Goal: Task Accomplishment & Management: Use online tool/utility

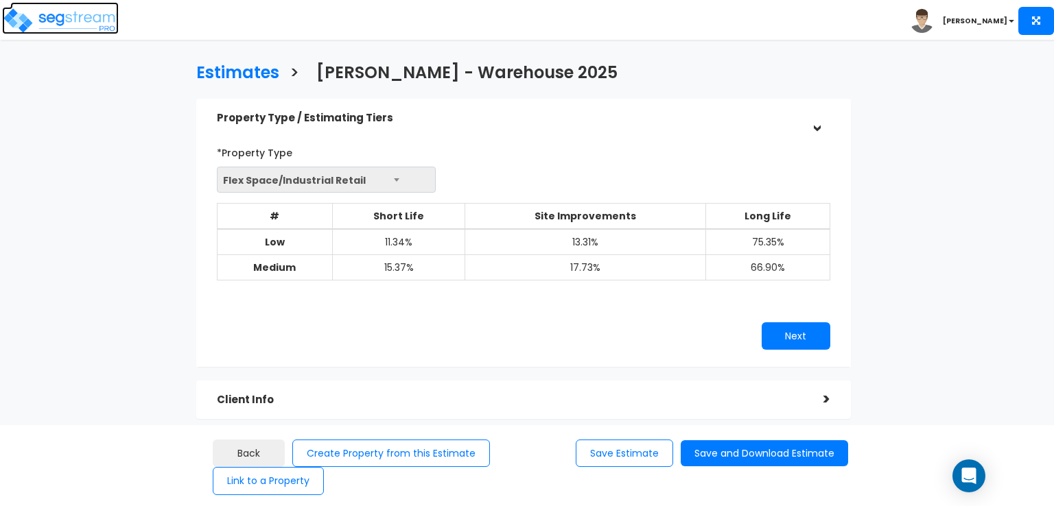
click at [71, 22] on img at bounding box center [60, 20] width 117 height 27
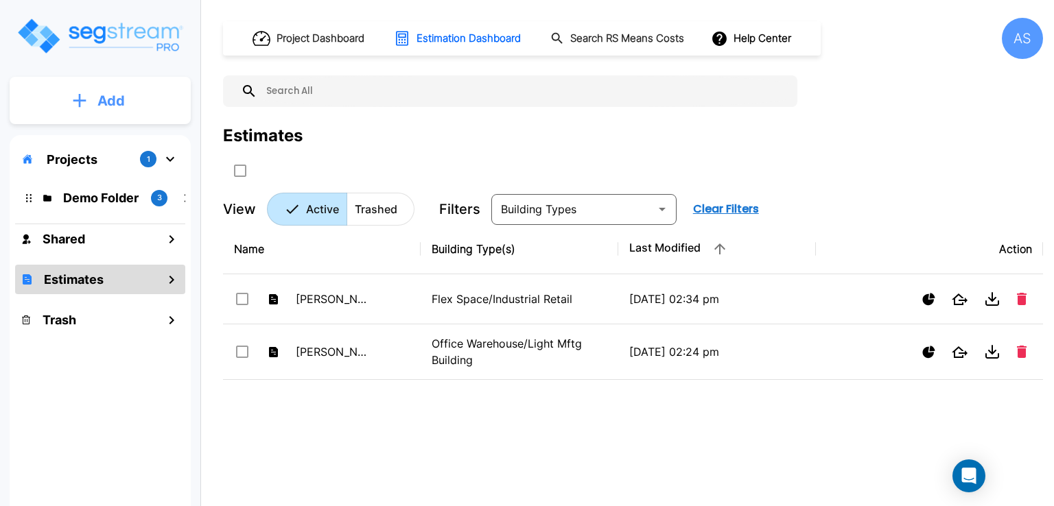
click at [115, 107] on p "Add" at bounding box center [110, 101] width 27 height 21
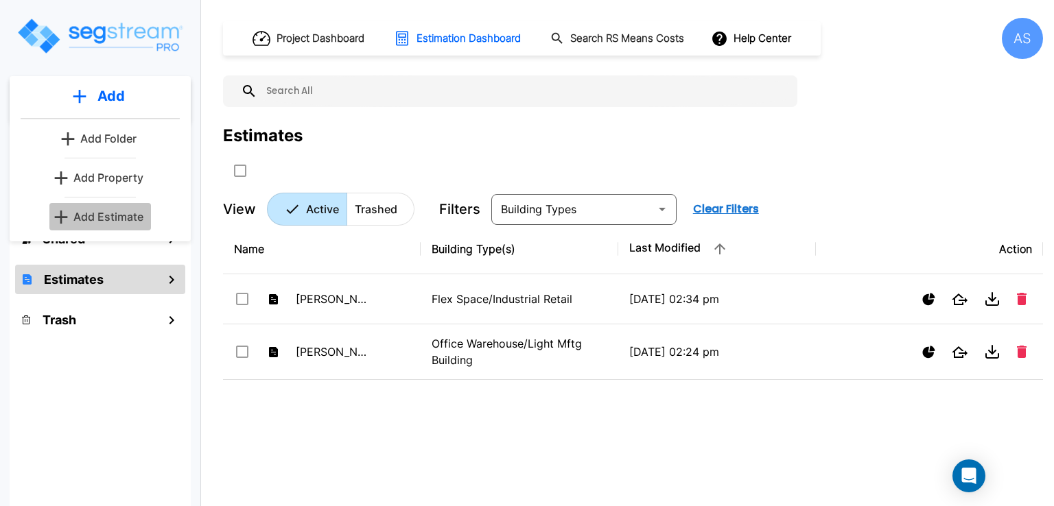
click at [111, 214] on p "Add Estimate" at bounding box center [108, 217] width 70 height 16
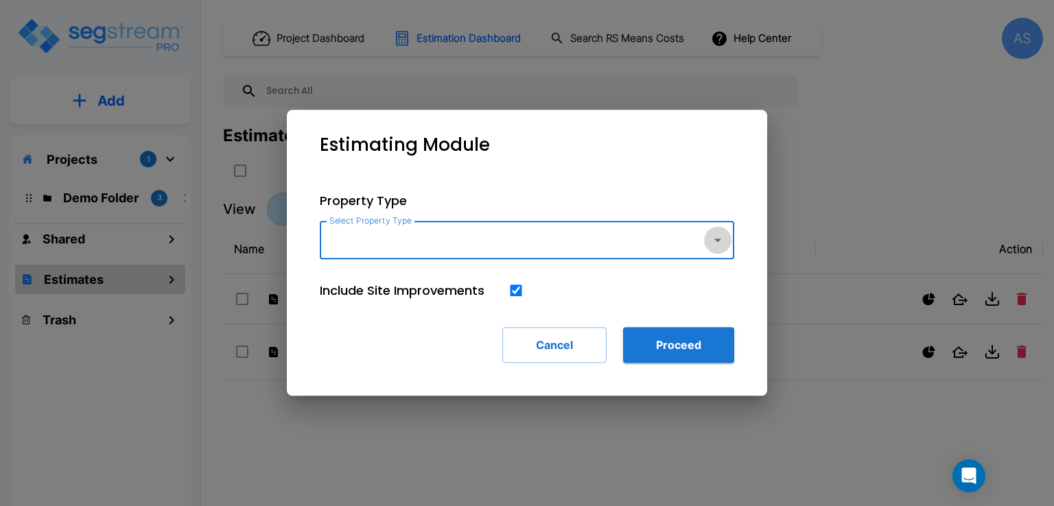
click at [722, 247] on icon "button" at bounding box center [717, 240] width 16 height 16
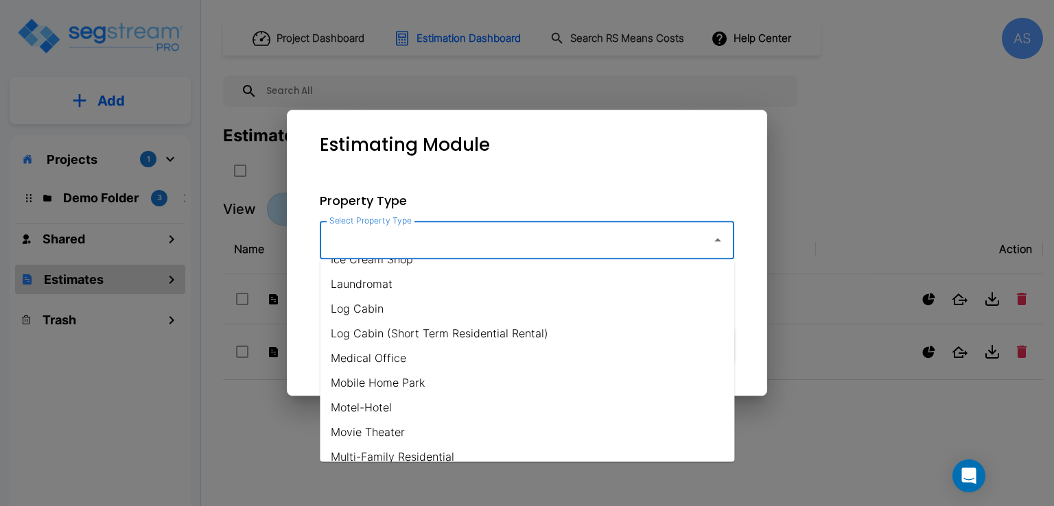
scroll to position [611, 0]
click at [407, 356] on li "Medical Office" at bounding box center [527, 357] width 414 height 25
type input "Medical Office"
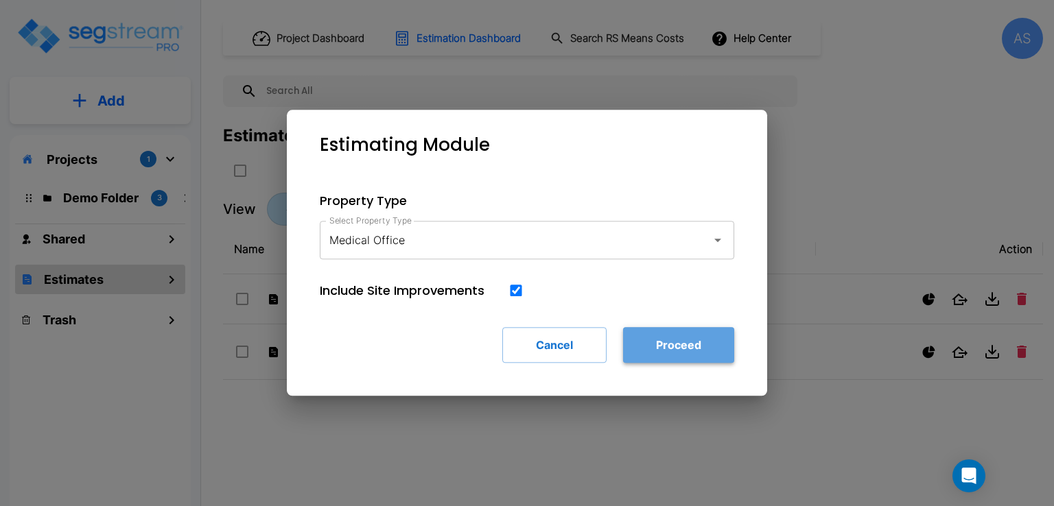
click at [667, 349] on button "Proceed" at bounding box center [678, 345] width 111 height 36
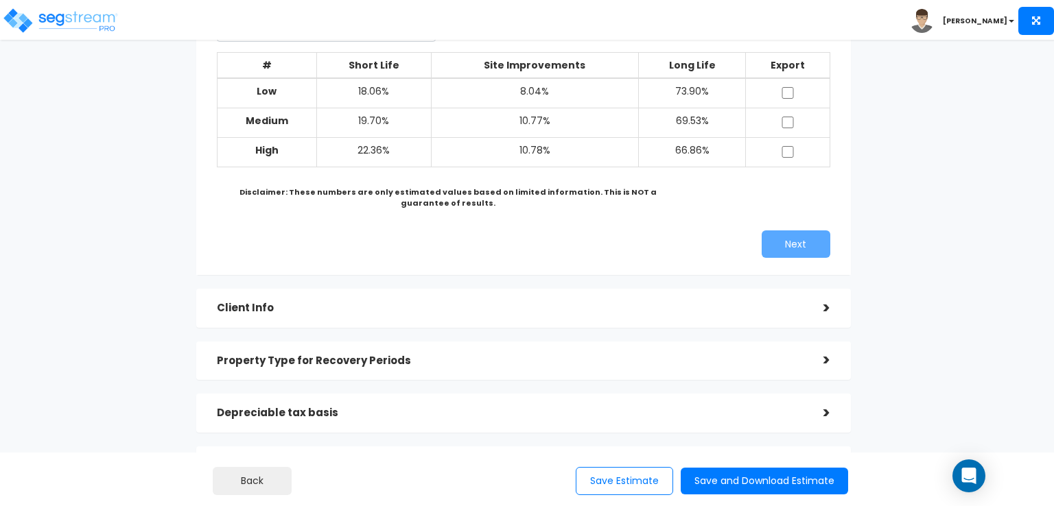
scroll to position [151, 0]
click at [825, 308] on div ">" at bounding box center [816, 308] width 27 height 21
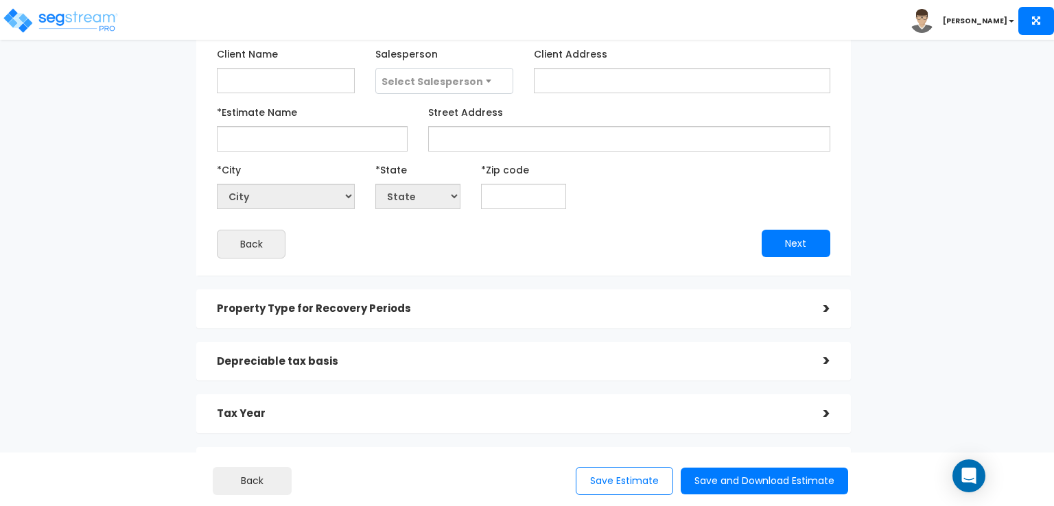
scroll to position [150, 0]
click at [821, 314] on div ">" at bounding box center [816, 309] width 27 height 21
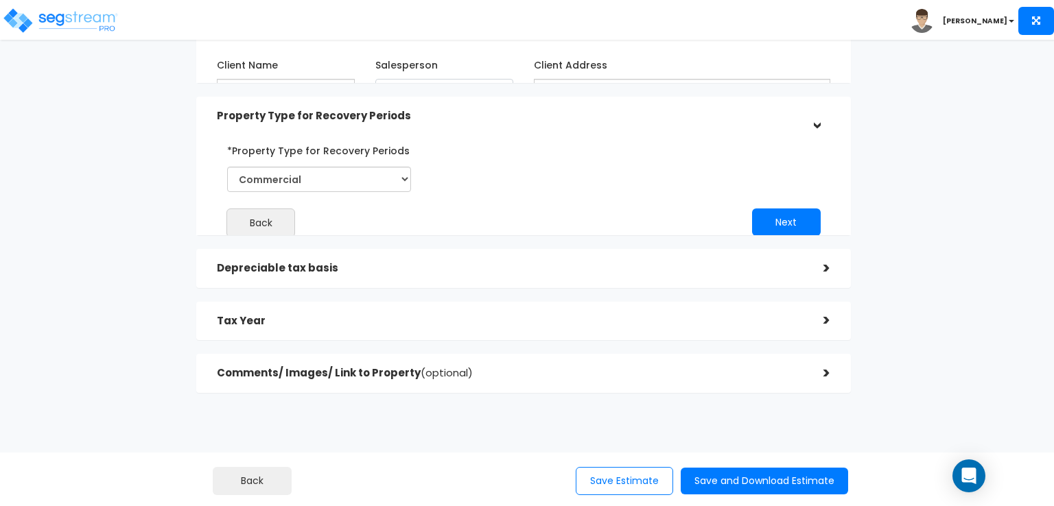
scroll to position [126, 0]
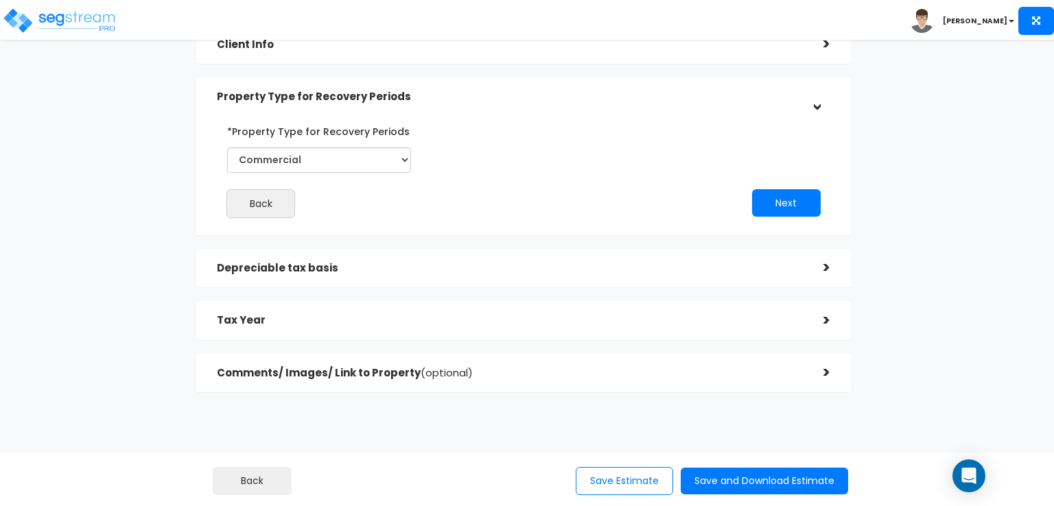
click at [825, 270] on div ">" at bounding box center [816, 267] width 27 height 21
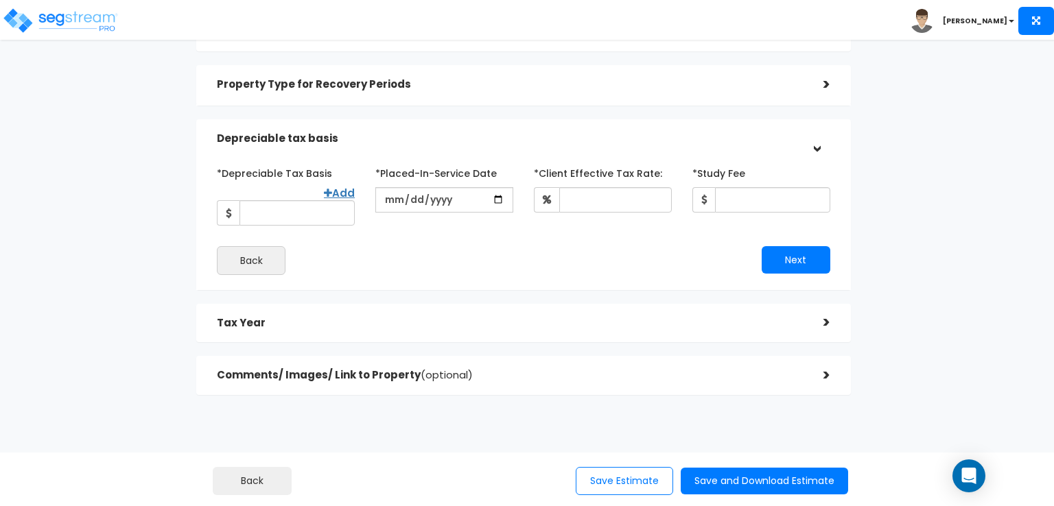
scroll to position [141, 0]
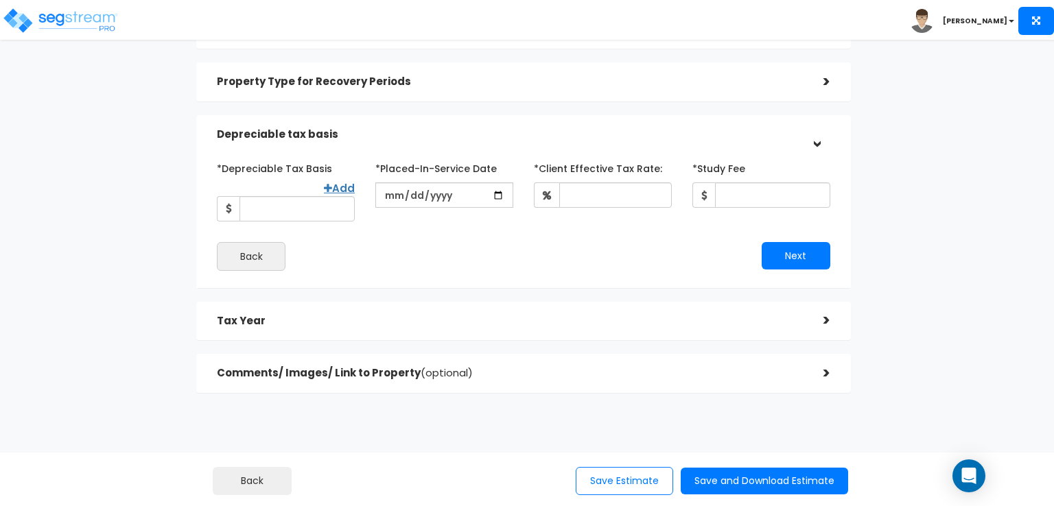
click at [823, 319] on div ">" at bounding box center [816, 320] width 27 height 21
